Goal: Task Accomplishment & Management: Use online tool/utility

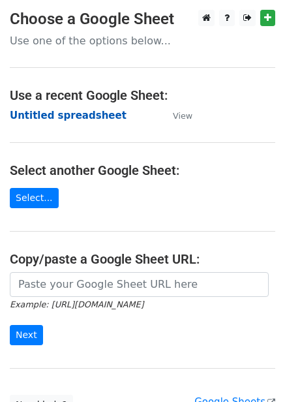
click at [85, 110] on strong "Untitled spreadsheet" at bounding box center [68, 116] width 117 height 12
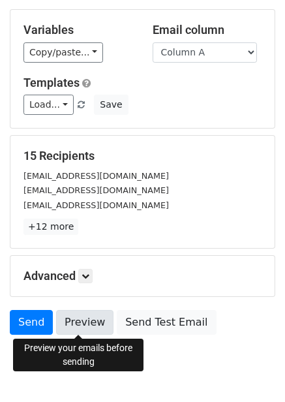
scroll to position [105, 0]
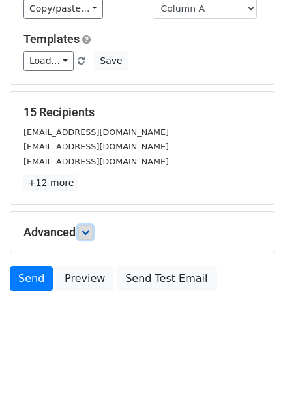
click at [87, 236] on icon at bounding box center [86, 232] width 8 height 8
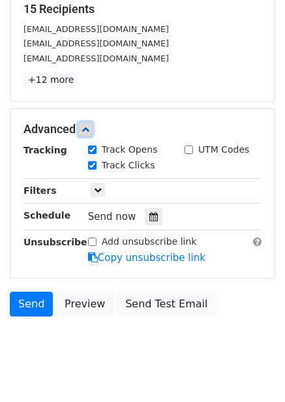
scroll to position [233, 0]
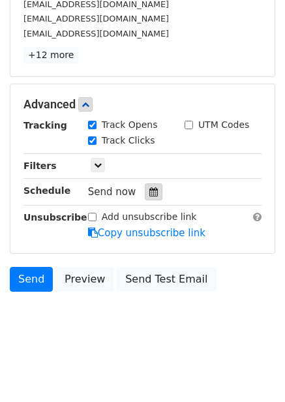
click at [149, 194] on icon at bounding box center [153, 191] width 8 height 9
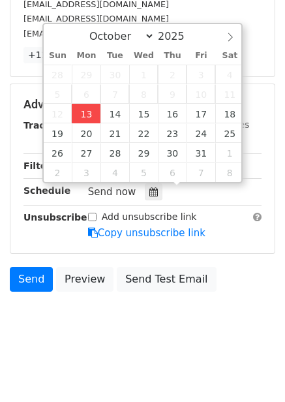
type input "2025-10-13 12:10"
type input "10"
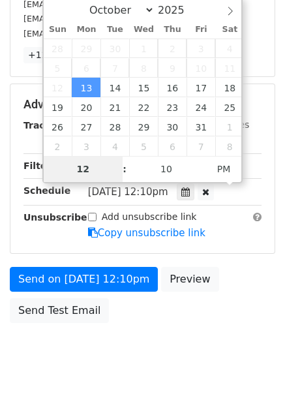
type input "4"
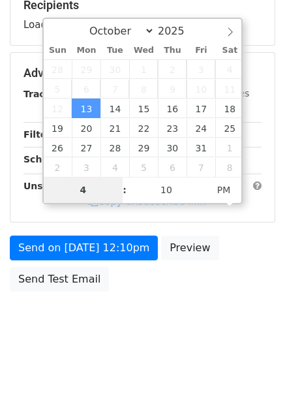
scroll to position [233, 0]
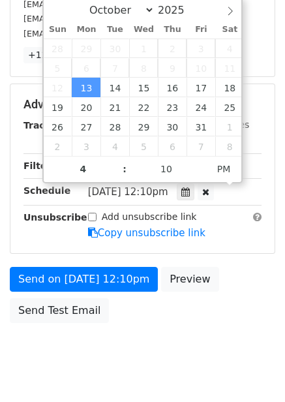
type input "2025-10-13 16:10"
click at [200, 303] on div "Send on Oct 13 at 12:10pm Preview Send Test Email" at bounding box center [142, 298] width 285 height 63
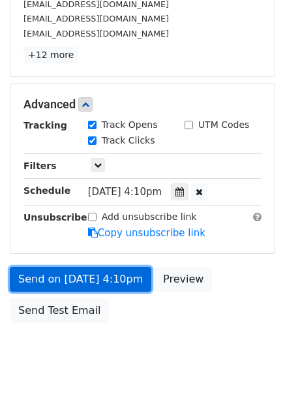
click at [93, 280] on link "Send on Oct 13 at 4:10pm" at bounding box center [81, 279] width 142 height 25
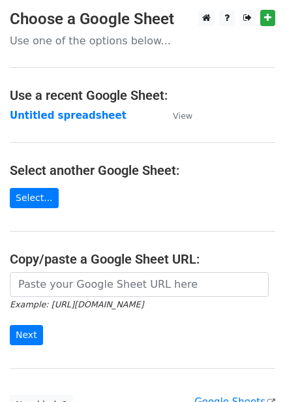
click at [76, 122] on td "Untitled spreadsheet" at bounding box center [85, 115] width 150 height 15
click at [80, 112] on strong "Untitled spreadsheet" at bounding box center [68, 116] width 117 height 12
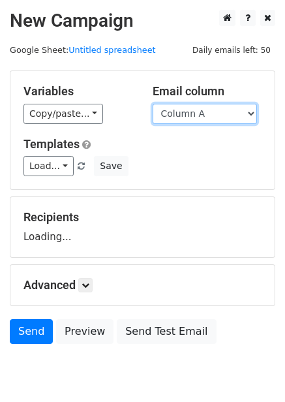
drag, startPoint x: 199, startPoint y: 115, endPoint x: 201, endPoint y: 123, distance: 8.1
click at [199, 115] on select "Column A Column B Column C Column D Column E Column F" at bounding box center [205, 114] width 104 height 20
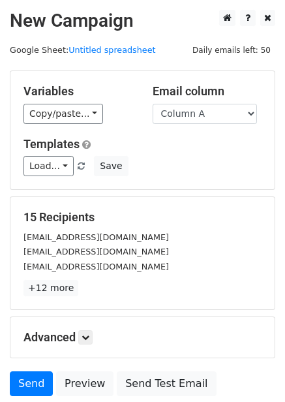
click at [201, 159] on div "Load... No templates saved Save" at bounding box center [143, 166] width 258 height 20
click at [200, 116] on select "Column A Column B Column C Column D Column E Column F" at bounding box center [205, 114] width 104 height 20
select select "Column B"
click at [153, 104] on select "Column A Column B Column C Column D Column E Column F" at bounding box center [205, 114] width 104 height 20
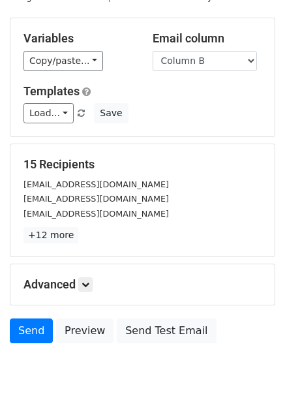
click at [80, 277] on h5 "Advanced" at bounding box center [142, 284] width 238 height 14
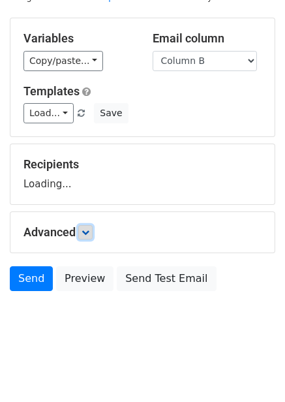
click at [86, 236] on icon at bounding box center [86, 232] width 8 height 8
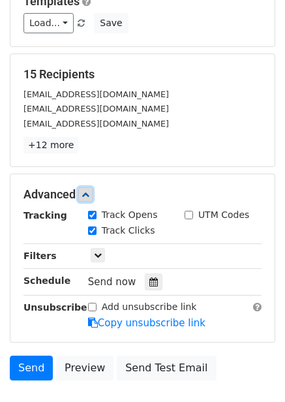
scroll to position [160, 0]
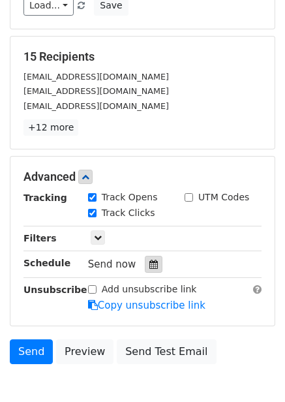
click at [149, 266] on icon at bounding box center [153, 264] width 8 height 9
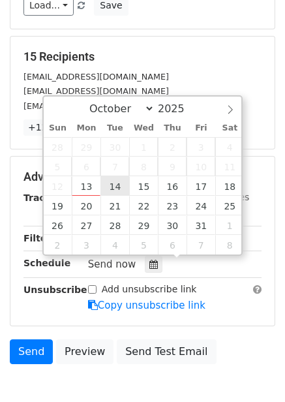
type input "2025-10-14 12:00"
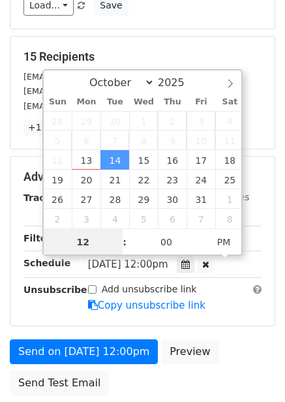
scroll to position [1, 0]
type input "5"
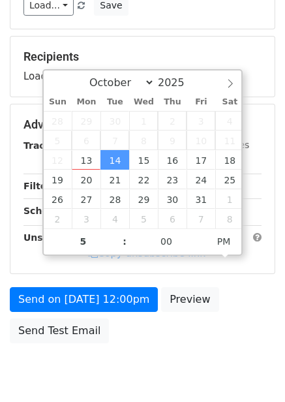
type input "2025-10-14 17:00"
click at [252, 292] on div "Send on Oct 14 at 12:00pm Preview Send Test Email" at bounding box center [142, 318] width 285 height 63
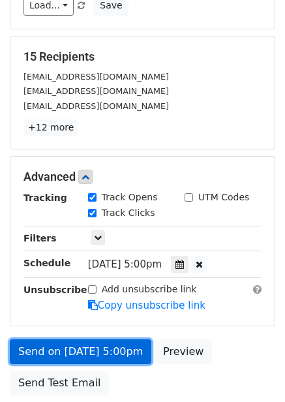
click at [116, 348] on div "Send on Oct 14 at 5:00pm Preview Send Test Email" at bounding box center [142, 370] width 285 height 63
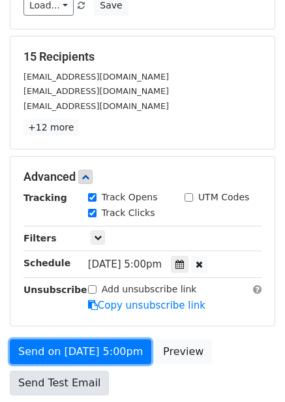
click at [97, 343] on link "Send on Oct 14 at 5:00pm" at bounding box center [81, 351] width 142 height 25
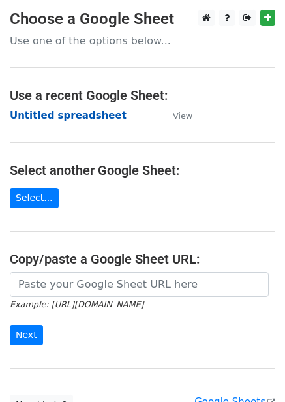
click at [76, 111] on strong "Untitled spreadsheet" at bounding box center [68, 116] width 117 height 12
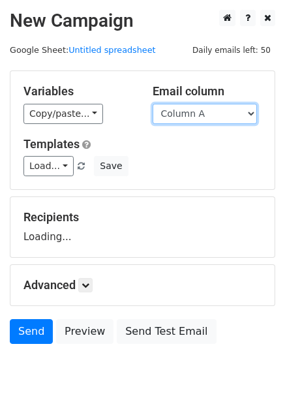
click at [200, 118] on select "Column A Column B Column C Column D Column E Column F" at bounding box center [205, 114] width 104 height 20
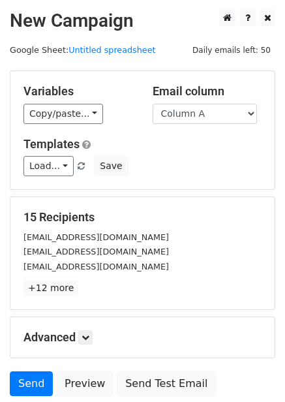
click at [212, 181] on div "Variables Copy/paste... {{Column A}} {{Column B}} {{Column C}} {{Column D}} {{C…" at bounding box center [142, 130] width 264 height 118
click at [195, 118] on select "Column A Column B Column C Column D Column E Column F" at bounding box center [205, 114] width 104 height 20
select select "Column C"
click at [153, 104] on select "Column A Column B Column C Column D Column E Column F" at bounding box center [205, 114] width 104 height 20
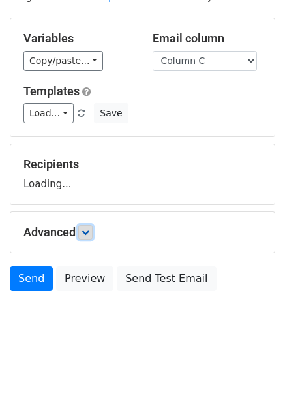
click at [85, 231] on icon at bounding box center [86, 232] width 8 height 8
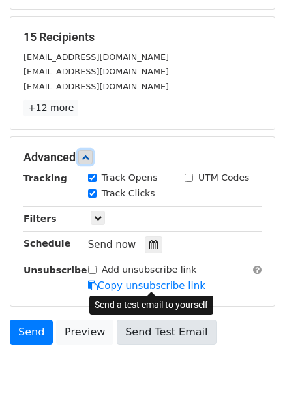
scroll to position [181, 0]
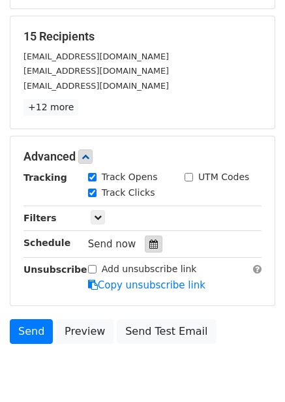
click at [145, 237] on div at bounding box center [154, 244] width 18 height 17
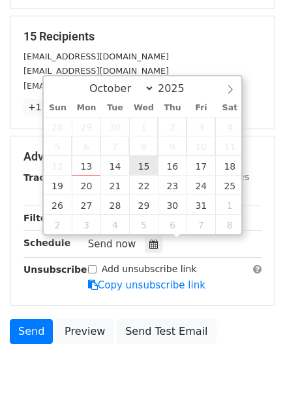
type input "2025-10-15 12:00"
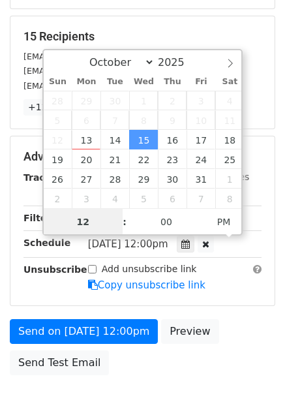
scroll to position [1, 0]
type input "6"
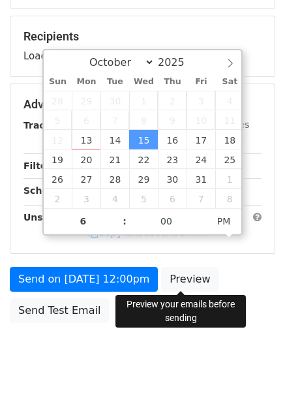
type input "2025-10-15 18:00"
click at [204, 324] on div "Send on Oct 15 at 12:00pm Preview Send Test Email" at bounding box center [142, 298] width 285 height 63
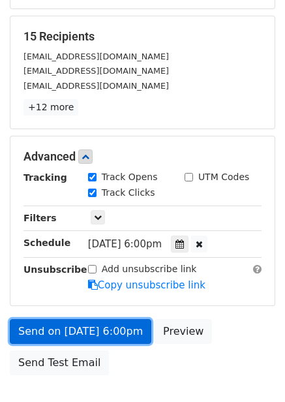
click at [92, 335] on link "Send on Oct 15 at 6:00pm" at bounding box center [81, 331] width 142 height 25
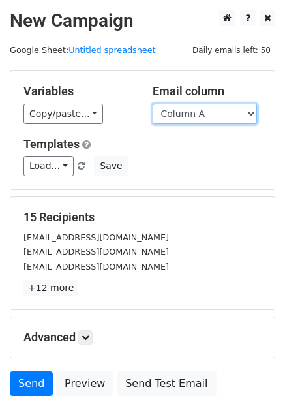
click at [206, 114] on select "Column A Column B Column C Column D Column E Column F" at bounding box center [205, 114] width 104 height 20
select select "Column D"
click at [153, 104] on select "Column A Column B Column C Column D Column E Column F" at bounding box center [205, 114] width 104 height 20
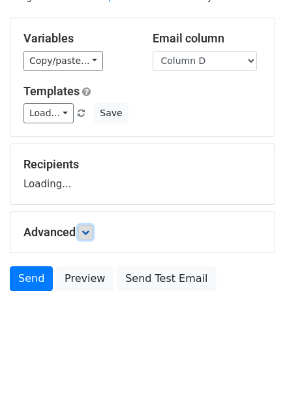
click at [85, 234] on icon at bounding box center [86, 232] width 8 height 8
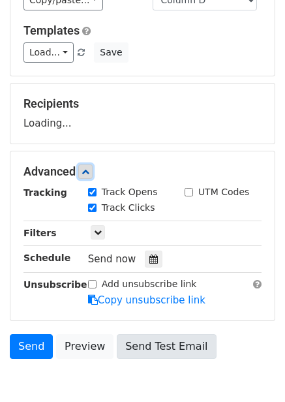
scroll to position [181, 0]
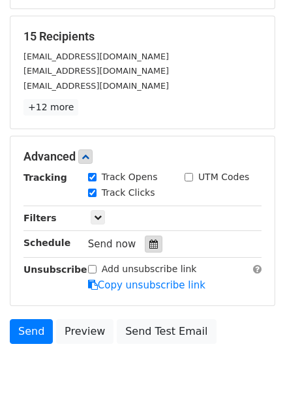
click at [149, 243] on icon at bounding box center [153, 243] width 8 height 9
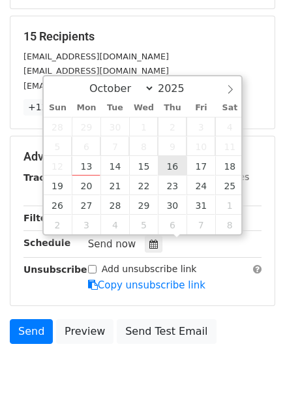
type input "2025-10-16 12:00"
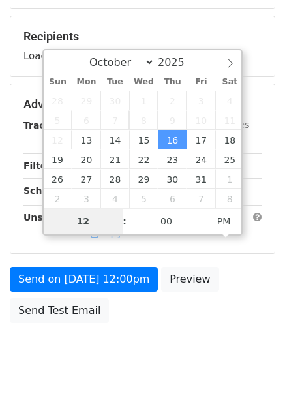
type input "7"
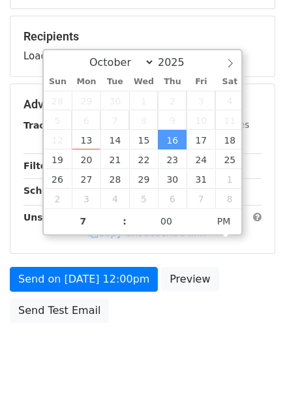
type input "2025-10-16 19:00"
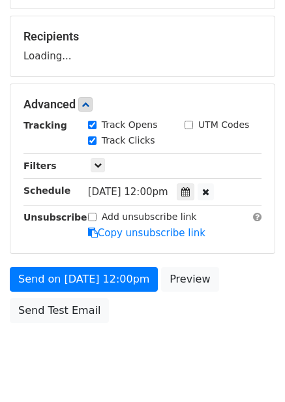
click at [231, 316] on div "Send on Oct 16 at 12:00pm Preview Send Test Email" at bounding box center [142, 298] width 285 height 63
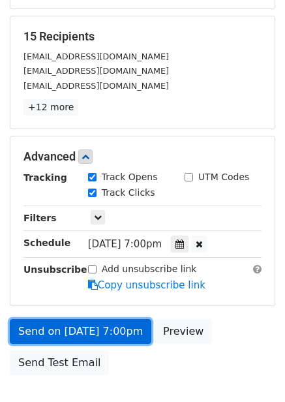
click at [117, 325] on link "Send on Oct 16 at 7:00pm" at bounding box center [81, 331] width 142 height 25
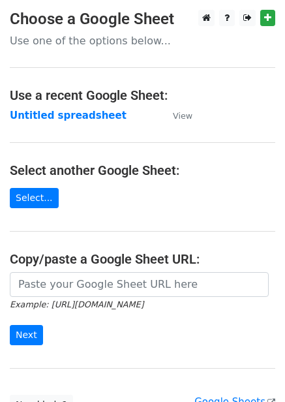
click at [53, 106] on main "Choose a Google Sheet Use one of the options below... Use a recent Google Sheet…" at bounding box center [142, 212] width 285 height 405
click at [53, 121] on strong "Untitled spreadsheet" at bounding box center [68, 116] width 117 height 12
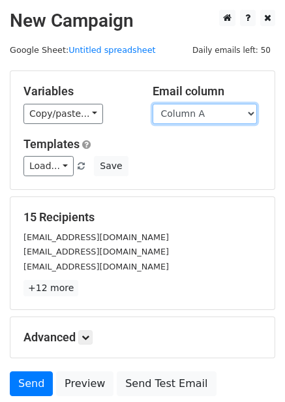
click at [201, 116] on select "Column A Column B Column C Column D Column E Column F" at bounding box center [205, 114] width 104 height 20
select select "Column E"
click at [153, 104] on select "Column A Column B Column C Column D Column E Column F" at bounding box center [205, 114] width 104 height 20
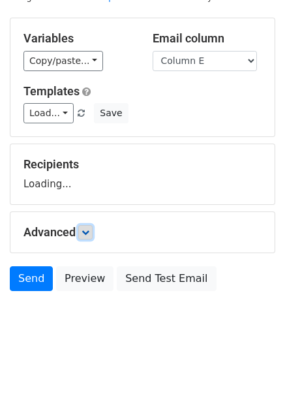
click at [93, 234] on link at bounding box center [85, 232] width 14 height 14
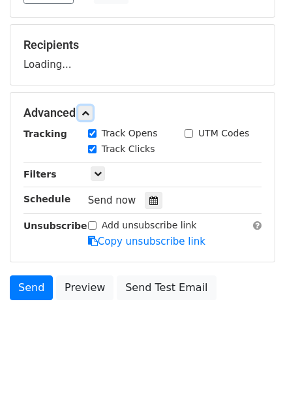
scroll to position [173, 0]
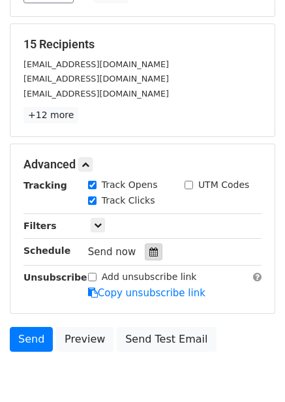
click at [153, 255] on div at bounding box center [154, 251] width 18 height 17
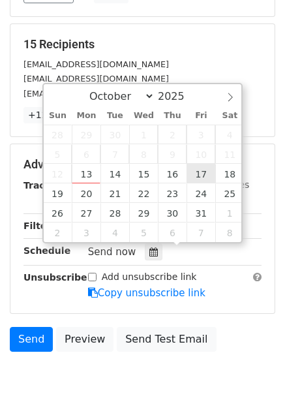
type input "2025-10-17 12:00"
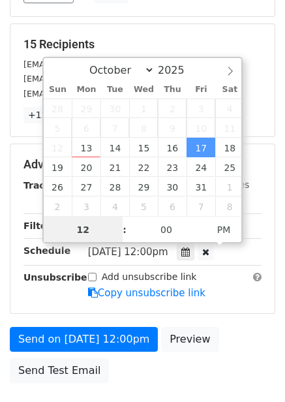
scroll to position [1, 0]
type input "8"
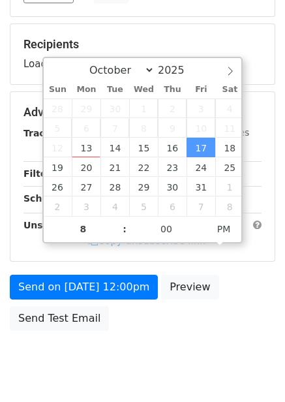
type input "2025-10-17 20:00"
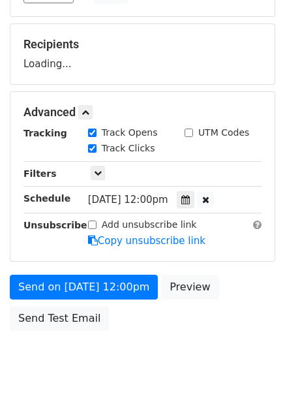
click at [245, 281] on div "Send on Oct 17 at 12:00pm Preview Send Test Email" at bounding box center [142, 306] width 285 height 63
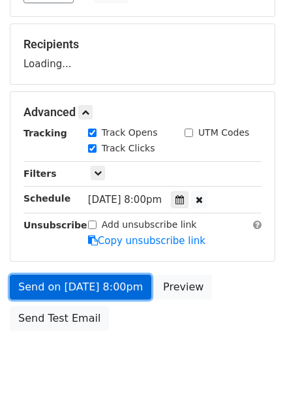
click at [114, 292] on link "Send on Oct 17 at 8:00pm" at bounding box center [81, 287] width 142 height 25
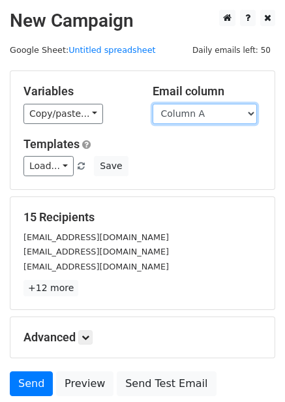
drag, startPoint x: 183, startPoint y: 110, endPoint x: 185, endPoint y: 121, distance: 11.9
click at [183, 110] on select "Column A Column B Column C Column D Column E Column F" at bounding box center [205, 114] width 104 height 20
select select "Column F"
click at [153, 104] on select "Column A Column B Column C Column D Column E Column F" at bounding box center [205, 114] width 104 height 20
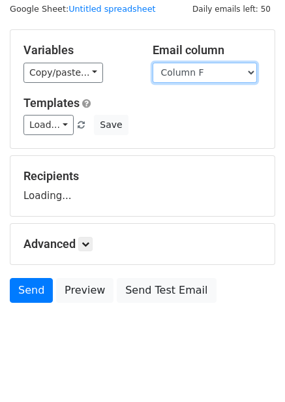
scroll to position [53, 0]
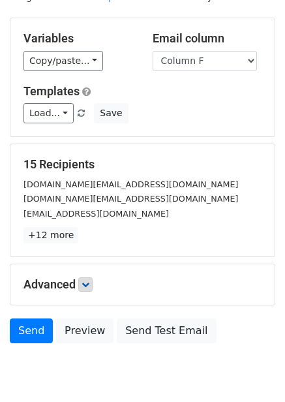
click at [91, 227] on p "+12 more" at bounding box center [142, 235] width 238 height 16
click at [89, 286] on icon at bounding box center [86, 285] width 8 height 8
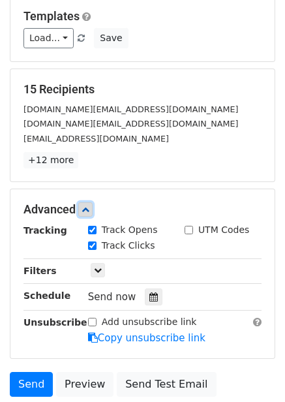
scroll to position [215, 0]
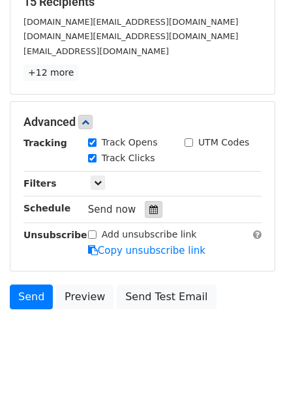
click at [145, 215] on div at bounding box center [154, 209] width 18 height 17
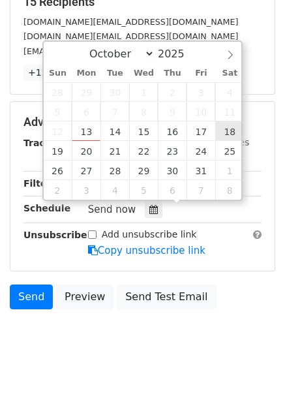
type input "2025-10-18 12:00"
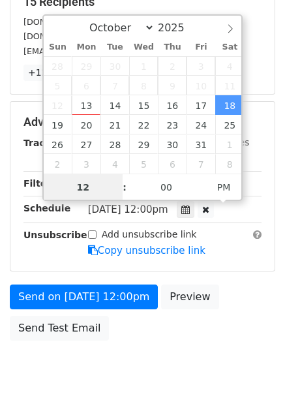
scroll to position [1, 0]
type input "9"
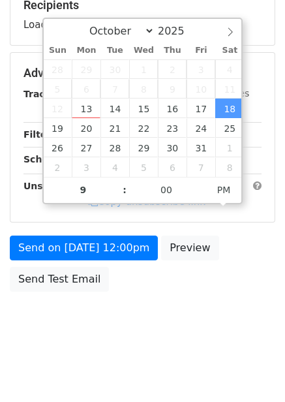
type input "2025-10-18 21:00"
click at [254, 269] on div "Send on Oct 18 at 12:00pm Preview Send Test Email" at bounding box center [142, 267] width 285 height 63
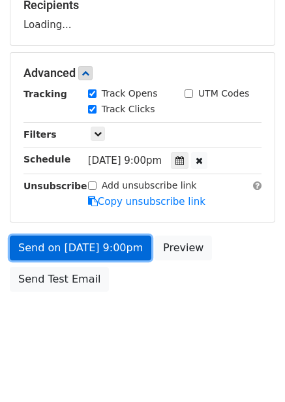
click at [121, 247] on link "Send on Oct 18 at 9:00pm" at bounding box center [81, 248] width 142 height 25
